Goal: Find specific page/section: Find specific page/section

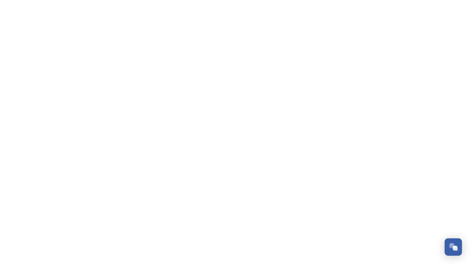
scroll to position [98, 0]
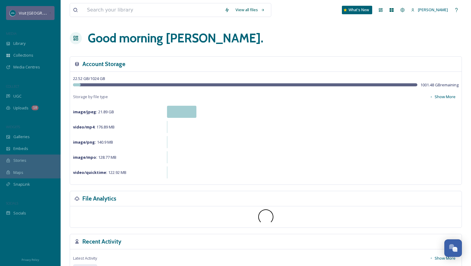
click at [28, 15] on span "Visit [GEOGRAPHIC_DATA][US_STATE]" at bounding box center [53, 13] width 68 height 6
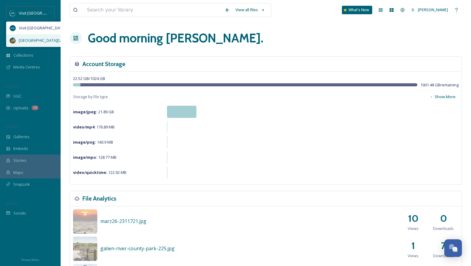
click at [40, 38] on span "[GEOGRAPHIC_DATA][US_STATE]" at bounding box center [48, 41] width 59 height 6
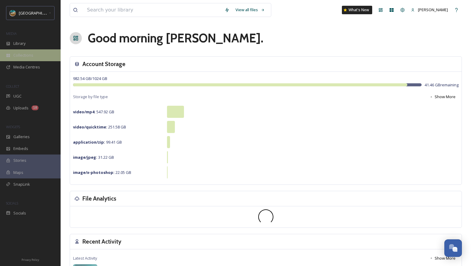
click at [25, 52] on span "Collections" at bounding box center [23, 55] width 20 height 6
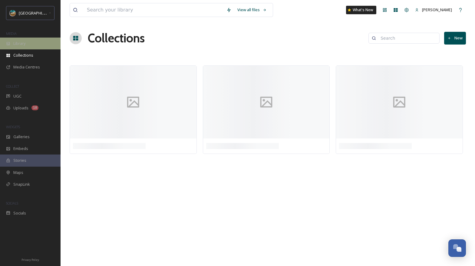
click at [25, 46] on div "Library" at bounding box center [30, 44] width 61 height 12
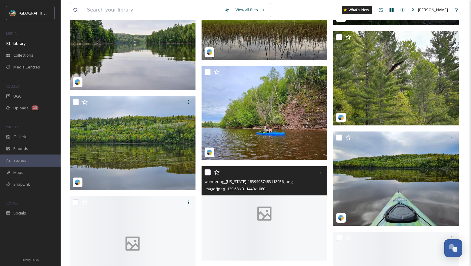
scroll to position [1987, 0]
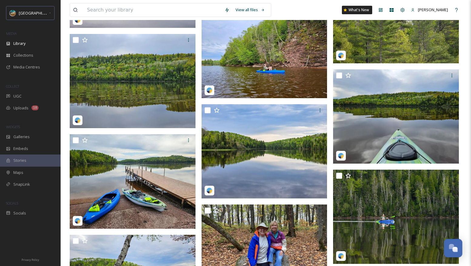
click at [459, 256] on button "Open Chat" at bounding box center [453, 248] width 18 height 18
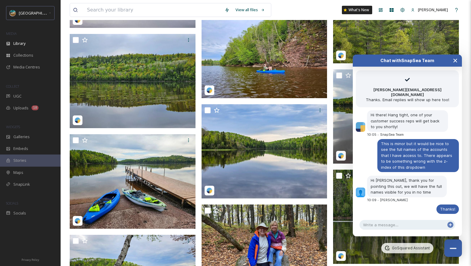
click at [455, 59] on icon "Close Chat" at bounding box center [454, 60] width 5 height 5
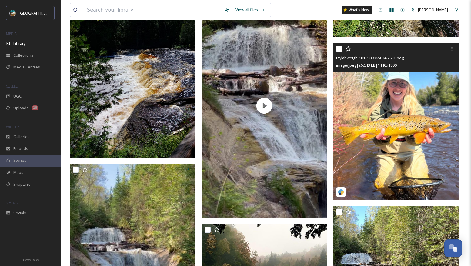
scroll to position [2640, 0]
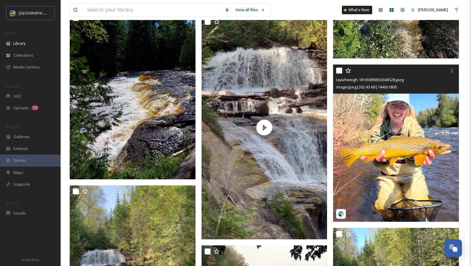
click at [374, 148] on img at bounding box center [396, 142] width 126 height 157
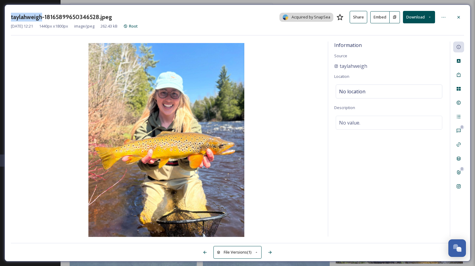
drag, startPoint x: 41, startPoint y: 16, endPoint x: -26, endPoint y: 19, distance: 66.7
copy div "wandering_[US_STATE]-17902703421213884.heic image/jpeg | 108.67 kB | 1440 x 960…"
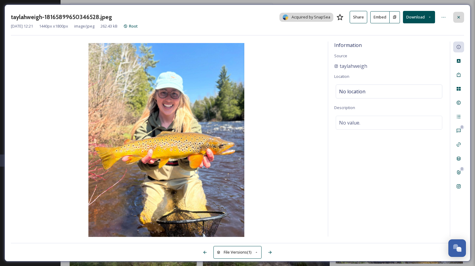
click at [458, 15] on icon at bounding box center [458, 17] width 5 height 5
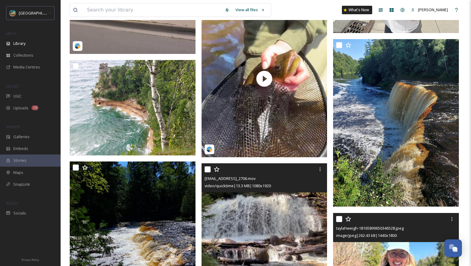
scroll to position [2142, 0]
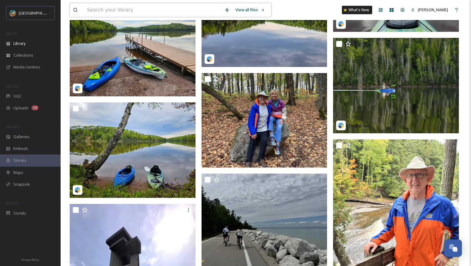
click at [145, 7] on input at bounding box center [152, 9] width 137 height 13
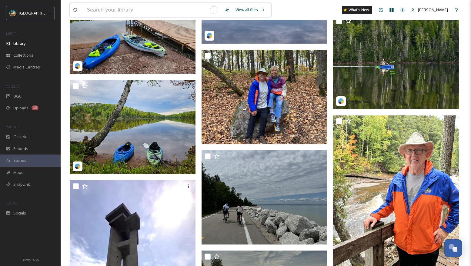
paste input "[EMAIL_ADDRESS]_182336.jpg [EMAIL_ADDRESS]_131020.jpg thumbnail [EMAIL_ADDRESS]…"
type input "[EMAIL_ADDRESS]_182336.jpg [EMAIL_ADDRESS]_131020.jpg thumbnail [EMAIL_ADDRESS]…"
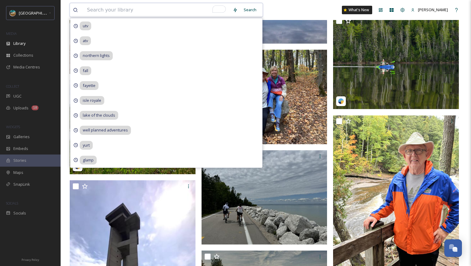
scroll to position [0, 0]
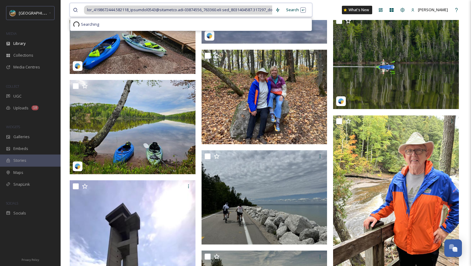
paste span
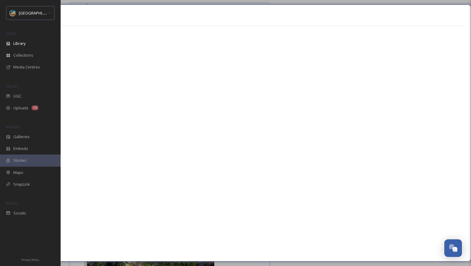
scroll to position [20527, 0]
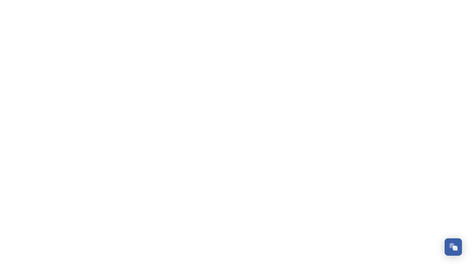
scroll to position [98, 0]
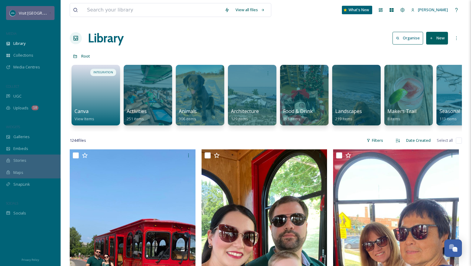
click at [23, 15] on span "Visit [GEOGRAPHIC_DATA][US_STATE]" at bounding box center [53, 13] width 68 height 6
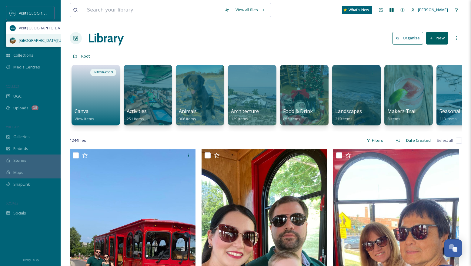
click at [25, 36] on div "[GEOGRAPHIC_DATA][US_STATE]" at bounding box center [47, 40] width 83 height 12
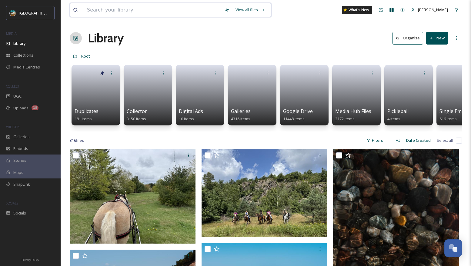
click at [126, 6] on input at bounding box center [152, 9] width 137 height 13
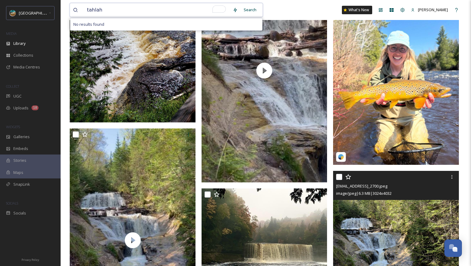
scroll to position [2683, 0]
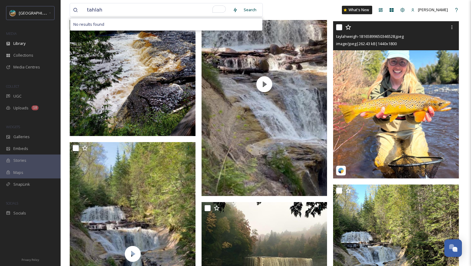
click at [376, 112] on img at bounding box center [396, 99] width 126 height 157
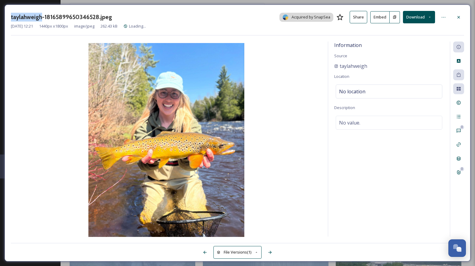
drag, startPoint x: 40, startPoint y: 15, endPoint x: -32, endPoint y: 14, distance: 72.4
copy div "ext_1753147119.695156_cavalieri0904@gmail.com-PXL_20240926_220722709~2.jpg imag…"
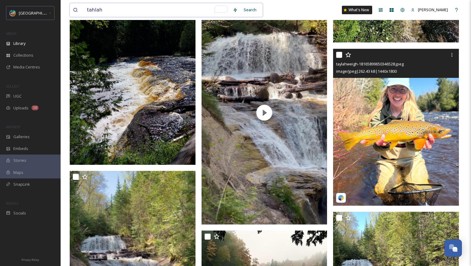
click at [111, 7] on input "tahlah" at bounding box center [157, 9] width 146 height 13
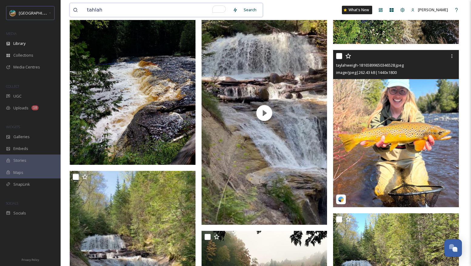
paste input "ext_1749581763.298283_johnhuff5100@sbcglobal.net-20240718_131020.jpg thumbnail …"
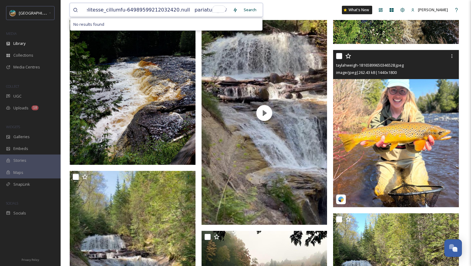
scroll to position [0, 0]
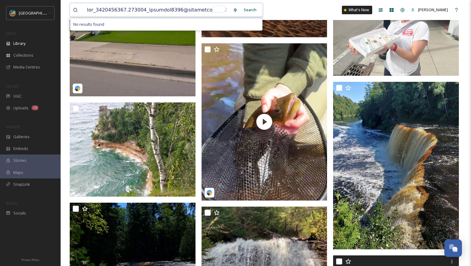
drag, startPoint x: 200, startPoint y: 10, endPoint x: 7, endPoint y: 4, distance: 193.0
type input "taylahweigh"
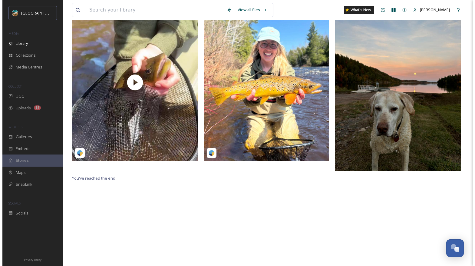
scroll to position [74, 0]
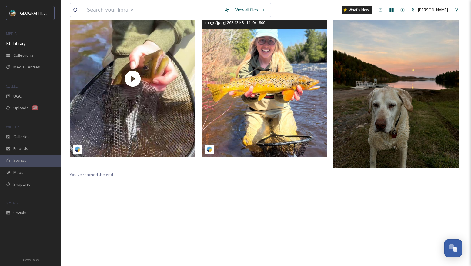
click at [249, 83] on img at bounding box center [264, 78] width 126 height 157
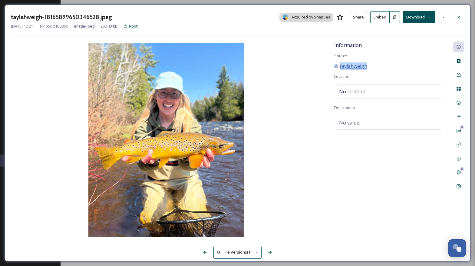
drag, startPoint x: 370, startPoint y: 63, endPoint x: 339, endPoint y: 67, distance: 31.5
click at [339, 67] on div "taylahweigh" at bounding box center [389, 65] width 110 height 7
copy span "taylahweigh"
